Goal: Transaction & Acquisition: Purchase product/service

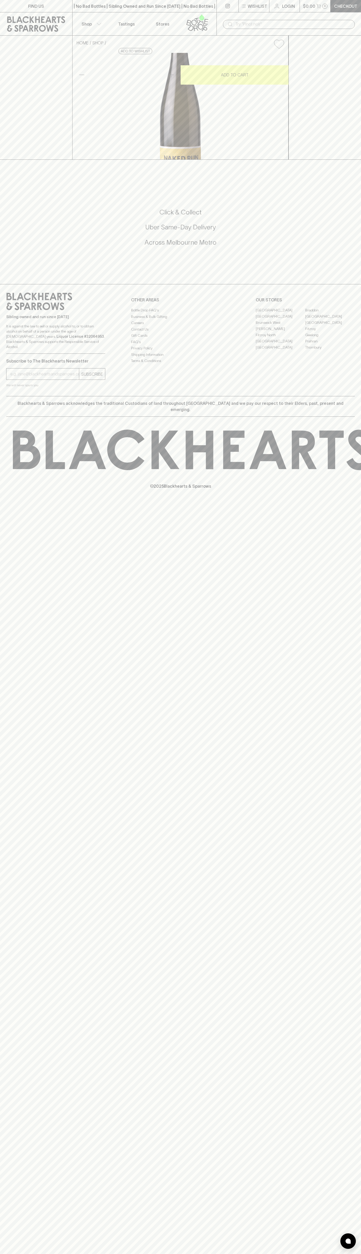
click at [113, 9] on div "| No Bad Bottles | Sibling Owned and Run Since [DATE] | No Bad Bottles | Siblin…" at bounding box center [144, 6] width 145 height 12
click at [343, 42] on div "HOME SHOP Naked Run The First Riesling 2024 $27.00 Add to wishlist 10% discount…" at bounding box center [180, 98] width 361 height 124
click at [9, 1254] on html "FIND US | No Bad Bottles | Sibling Owned and Run Since [DATE] | No Bad Bottles …" at bounding box center [180, 627] width 361 height 1254
click at [8, 157] on div "HOME SHOP Naked Run The First Riesling 2024 $27.00 Add to wishlist 10% discount…" at bounding box center [180, 98] width 361 height 124
